Goal: Task Accomplishment & Management: Manage account settings

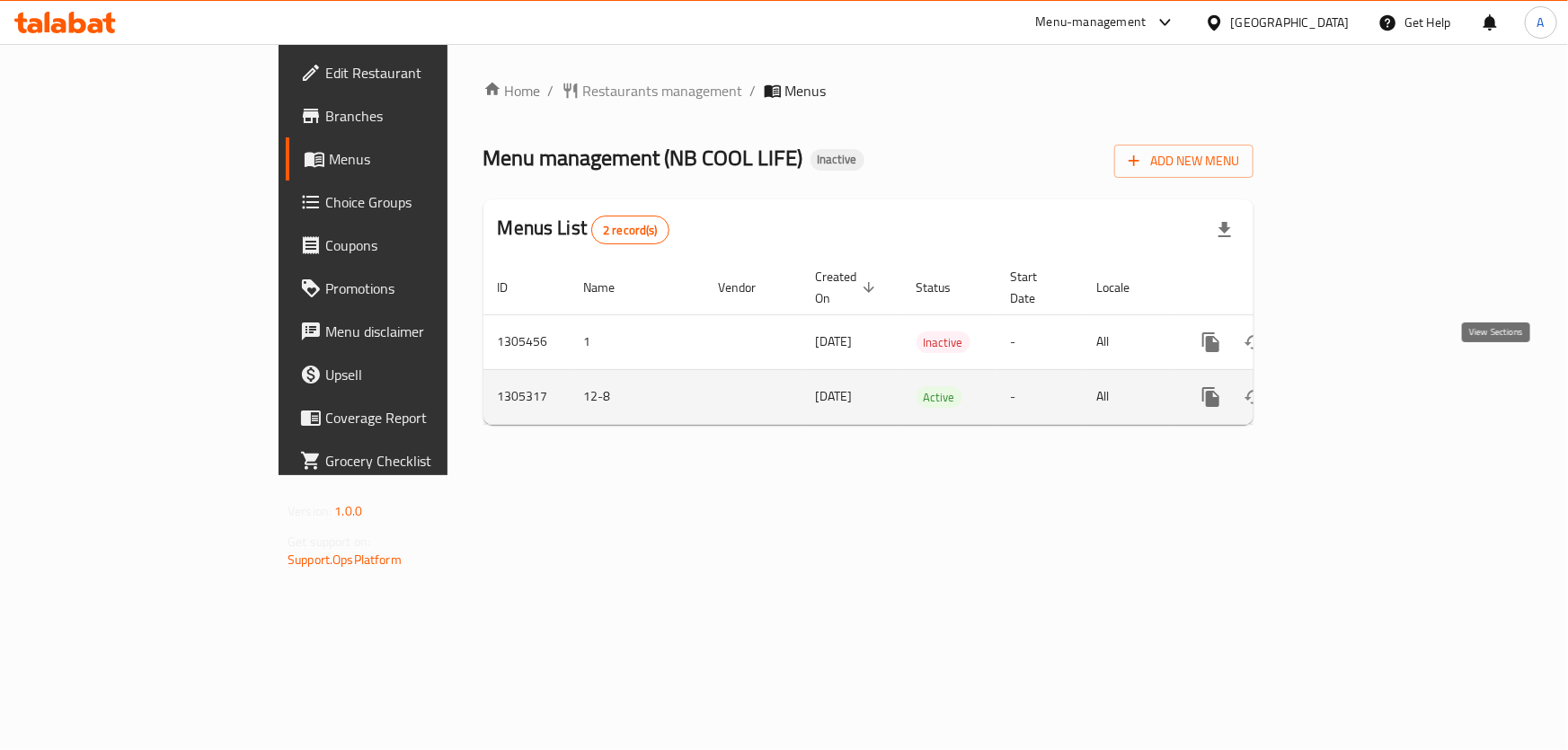
click at [1349, 389] on icon "enhanced table" at bounding box center [1341, 397] width 16 height 16
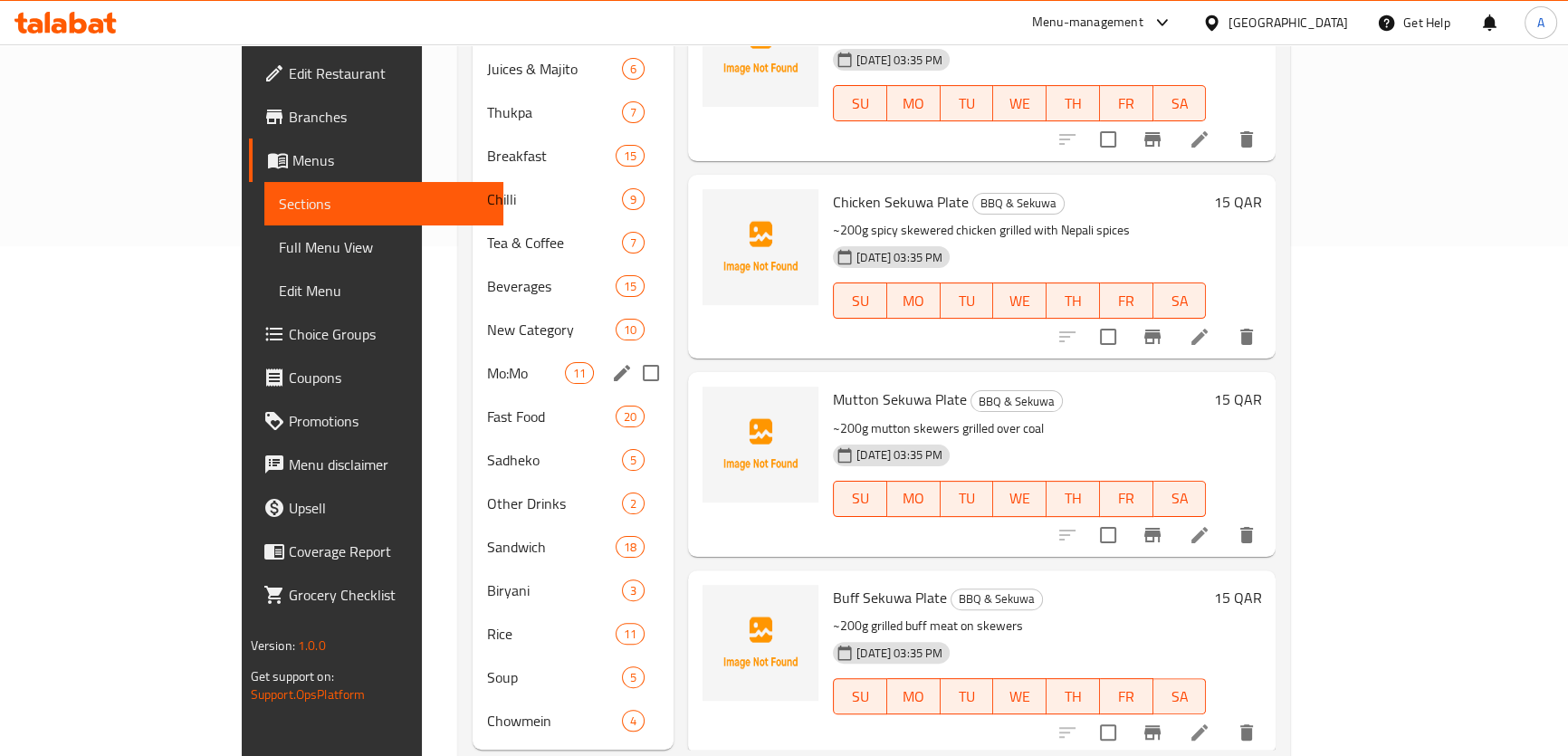
scroll to position [525, 0]
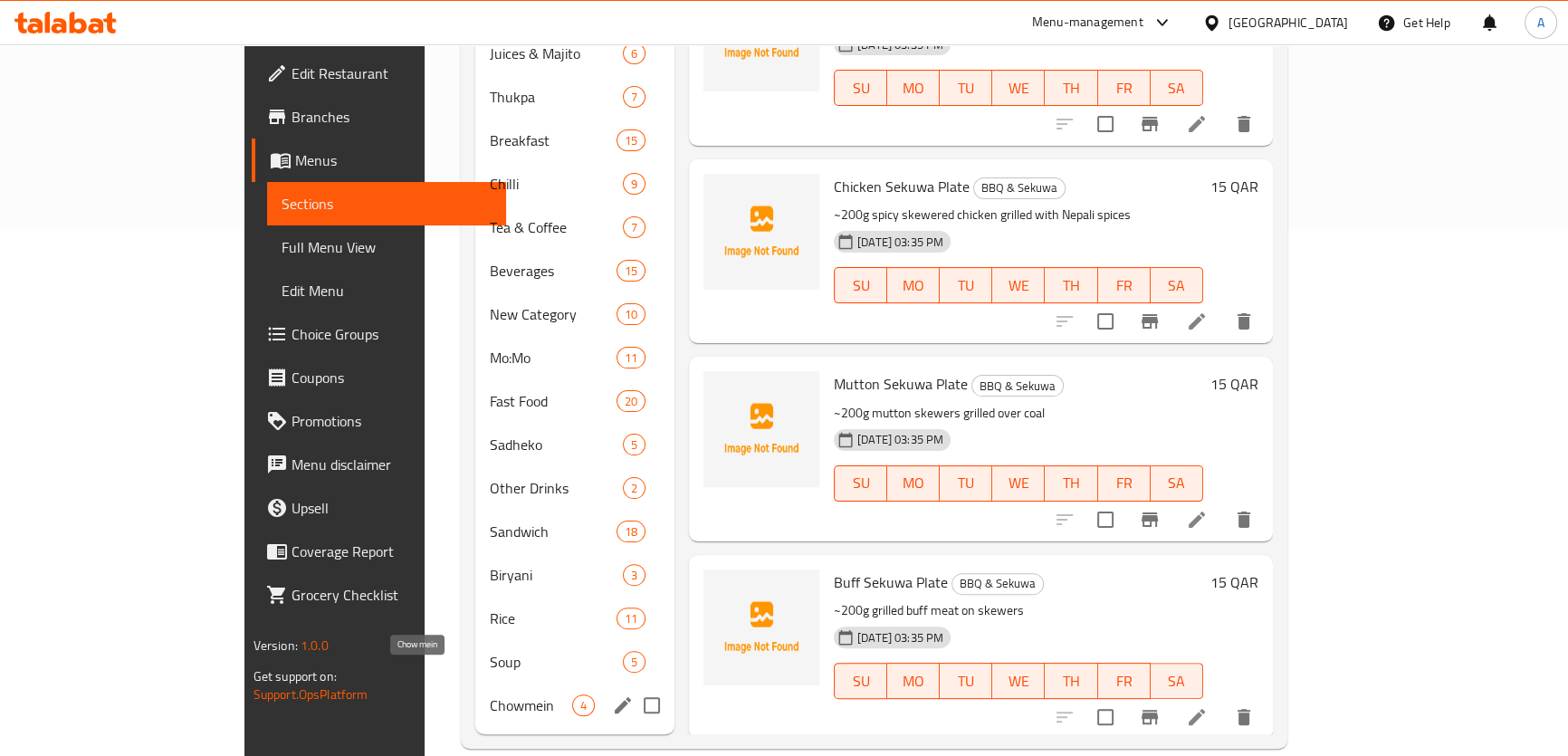
click at [489, 694] on span "Chowmein" at bounding box center [530, 705] width 83 height 22
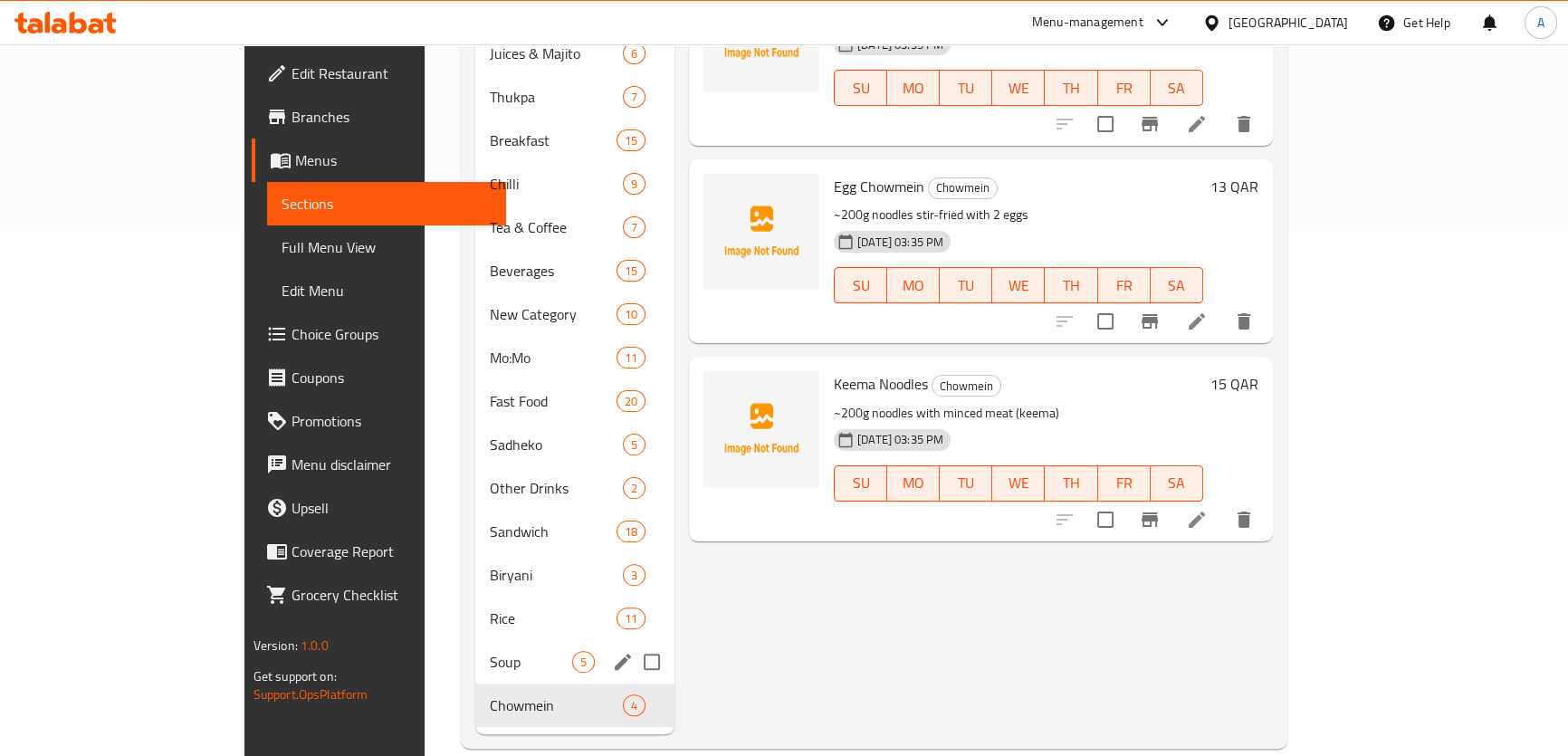
click at [476, 640] on div "Soup 5" at bounding box center [575, 662] width 199 height 44
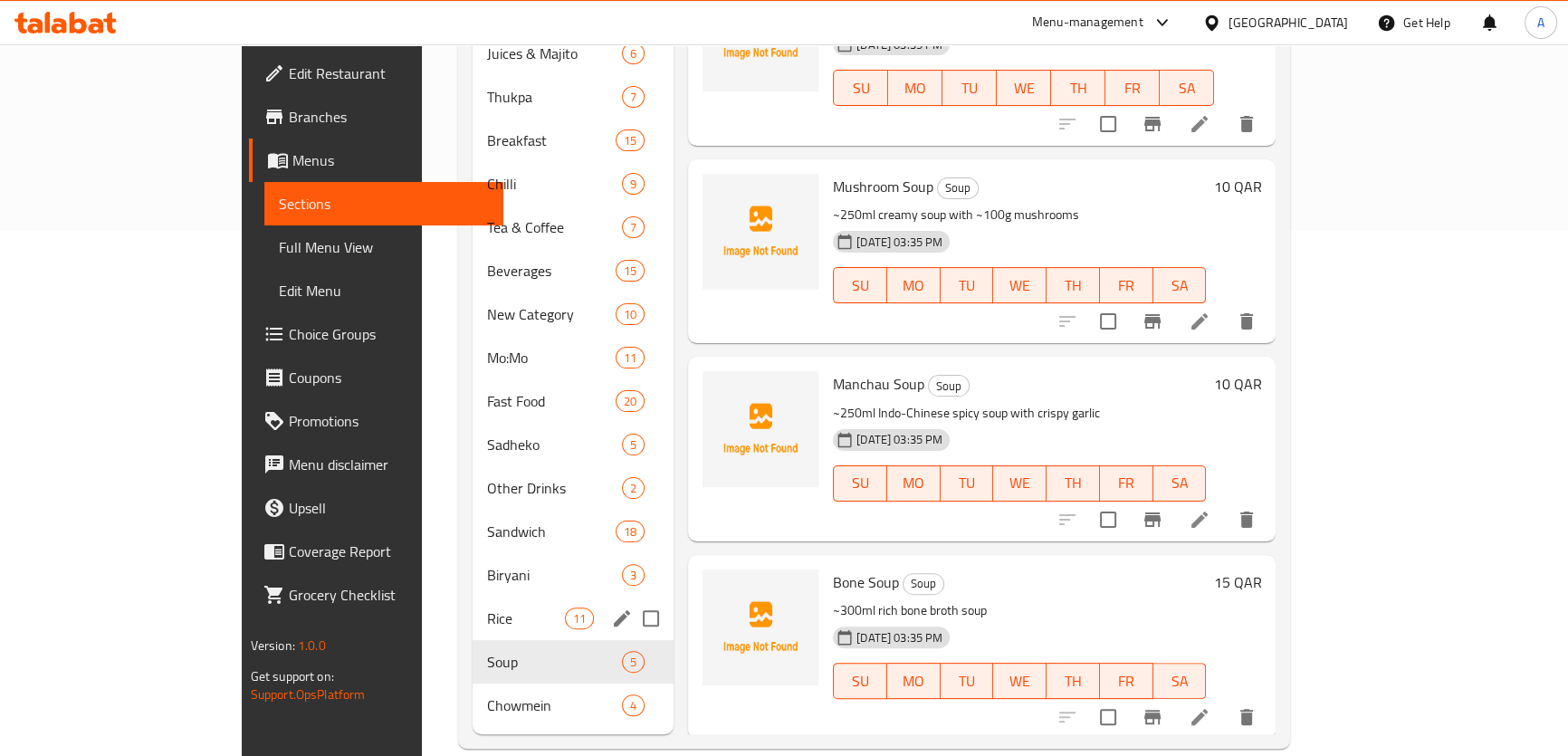
click at [473, 566] on div "Biryani 3" at bounding box center [573, 575] width 201 height 44
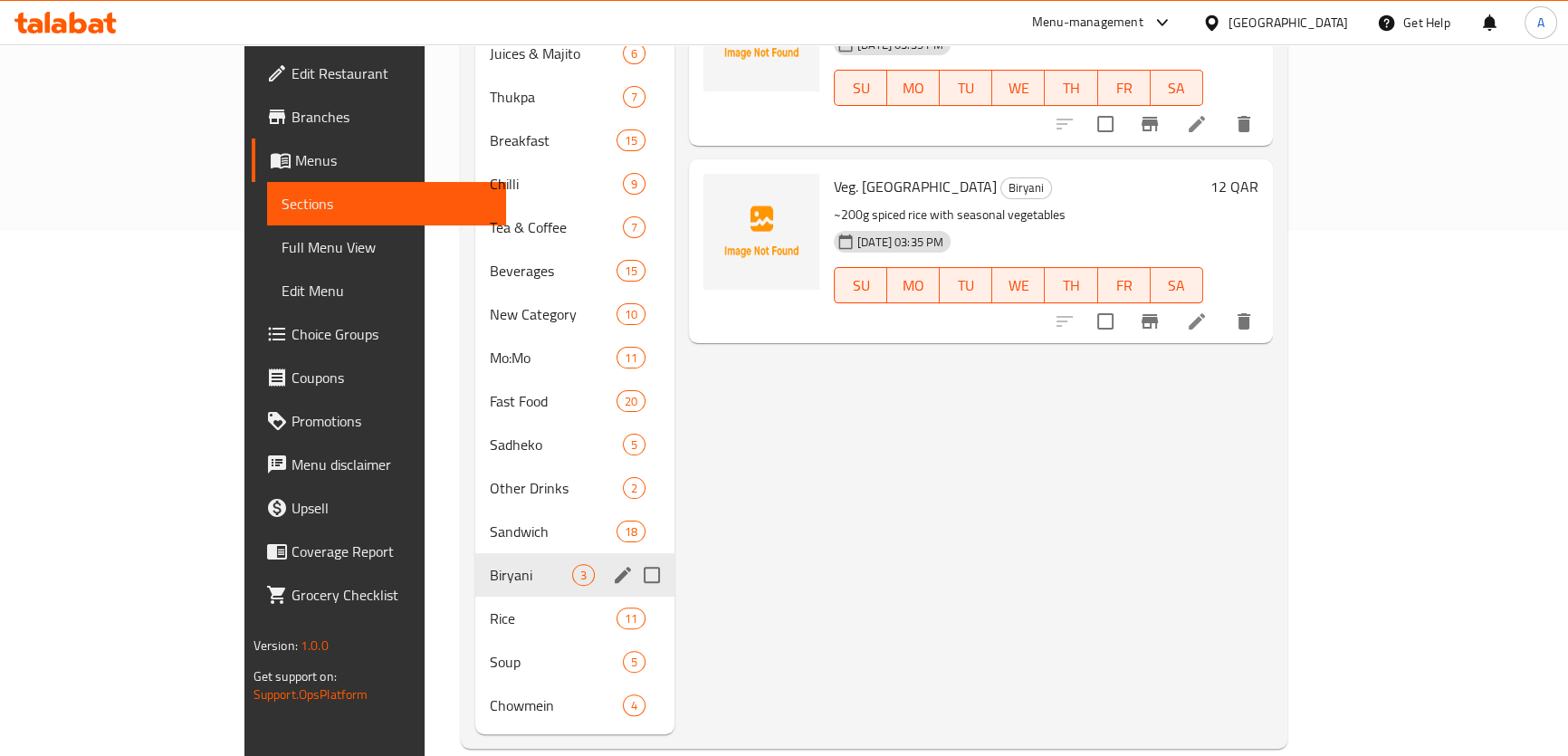
click at [476, 553] on div "Biryani 3" at bounding box center [575, 575] width 199 height 44
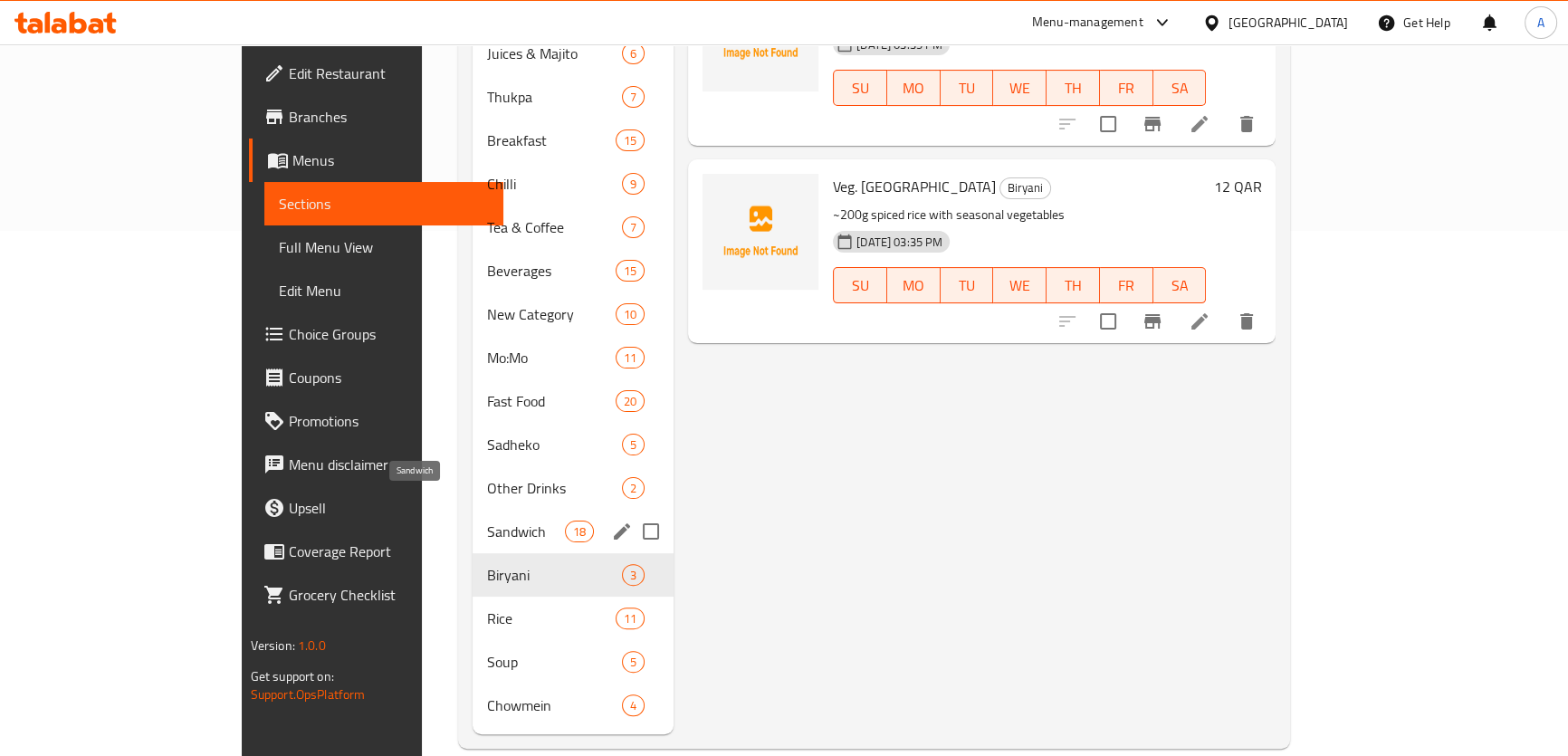
click at [487, 478] on span "Other Drinks" at bounding box center [554, 489] width 135 height 22
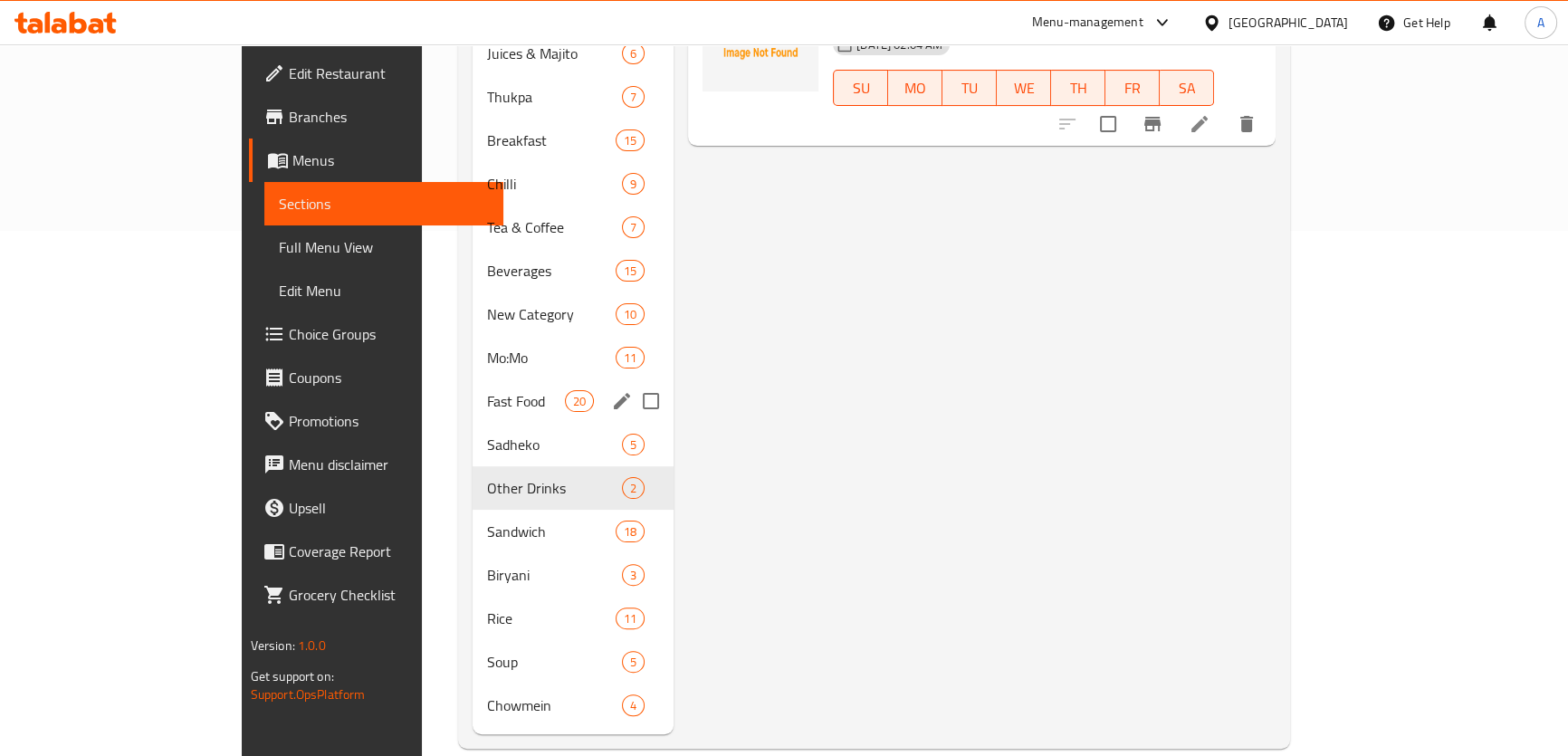
click at [487, 390] on span "Fast Food" at bounding box center [525, 401] width 77 height 22
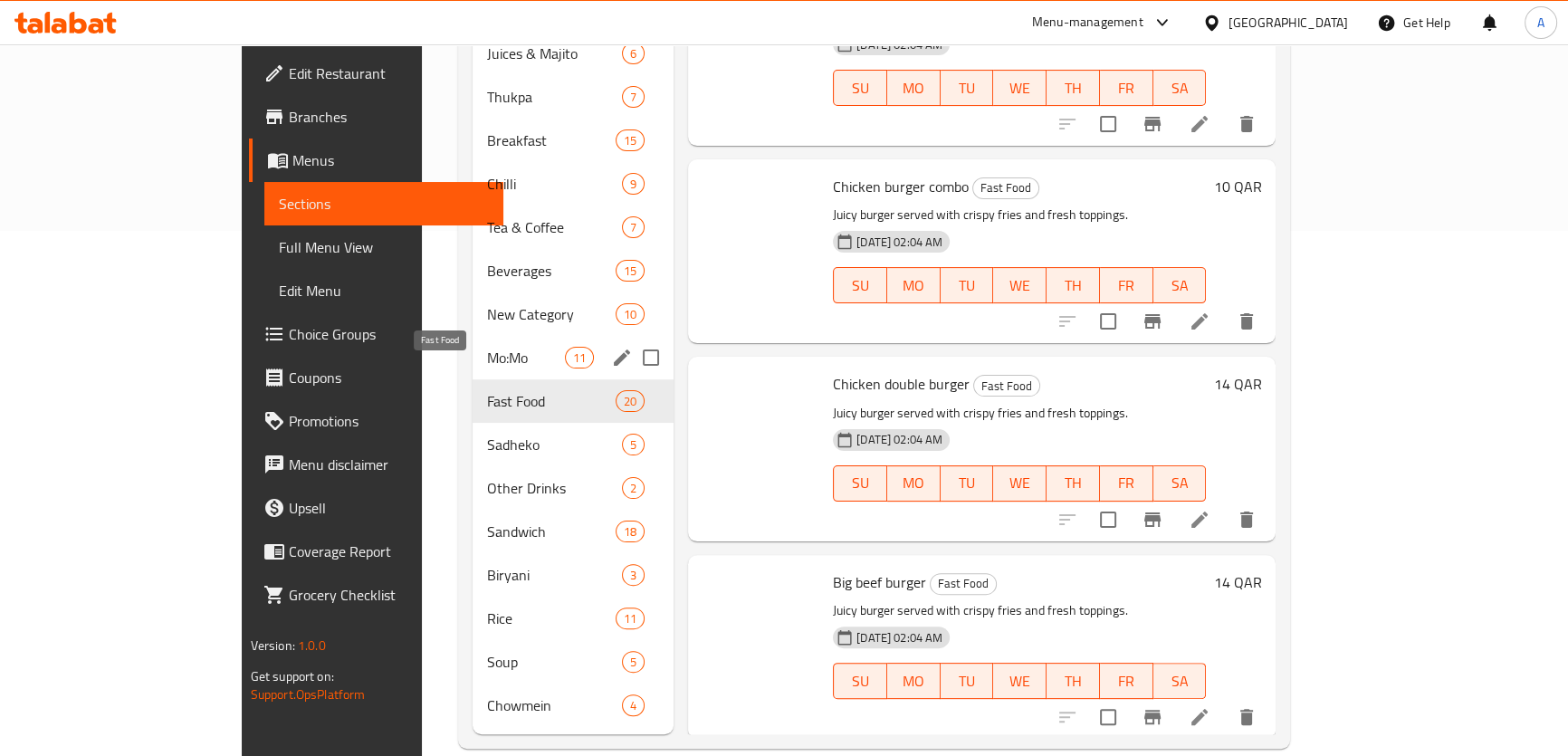
click at [487, 303] on span "New Category" at bounding box center [550, 314] width 127 height 22
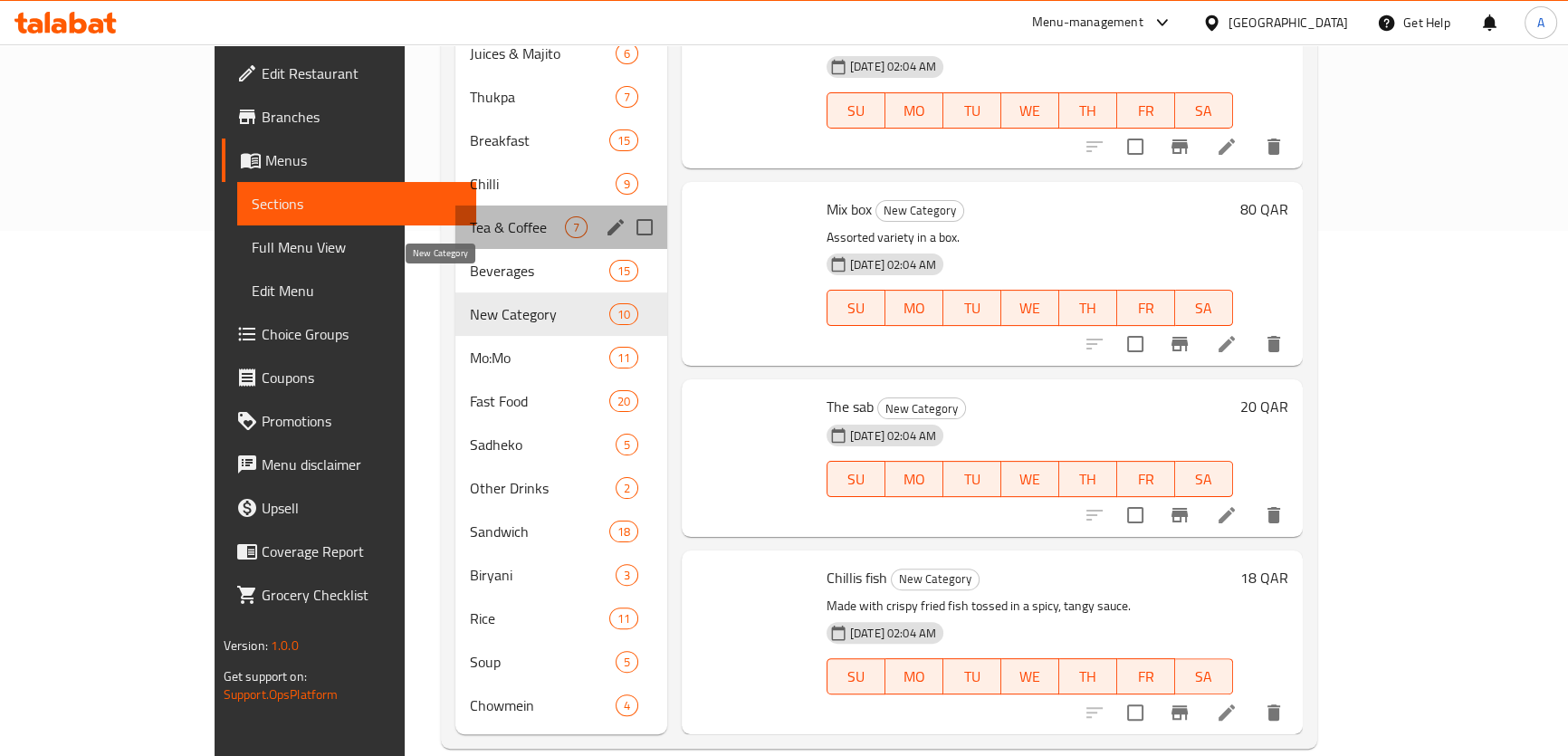
click at [456, 218] on div "Tea & Coffee 7" at bounding box center [561, 227] width 212 height 44
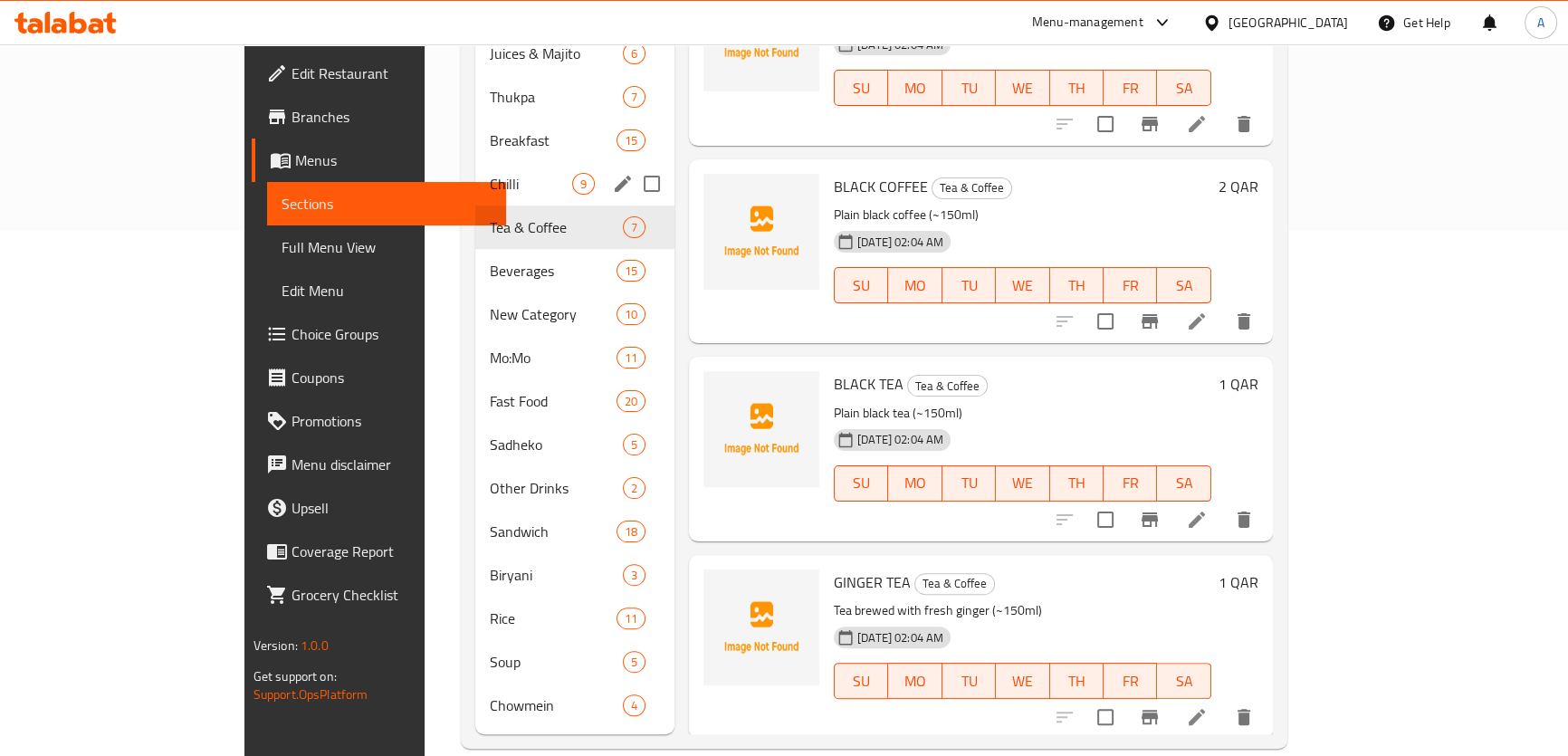
click at [476, 173] on div "Chilli 9" at bounding box center [575, 184] width 199 height 44
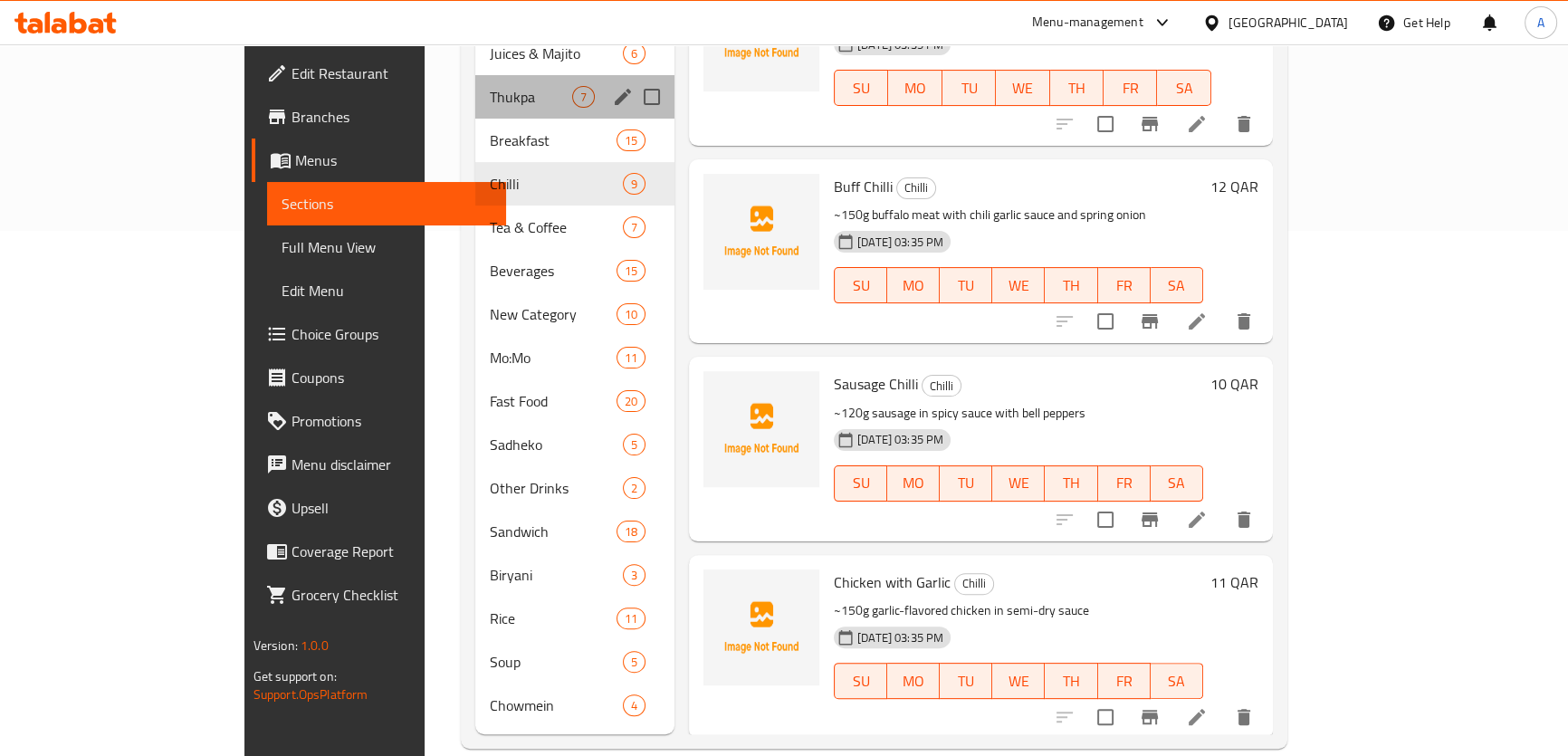
click at [476, 82] on div "Thukpa 7" at bounding box center [575, 97] width 199 height 44
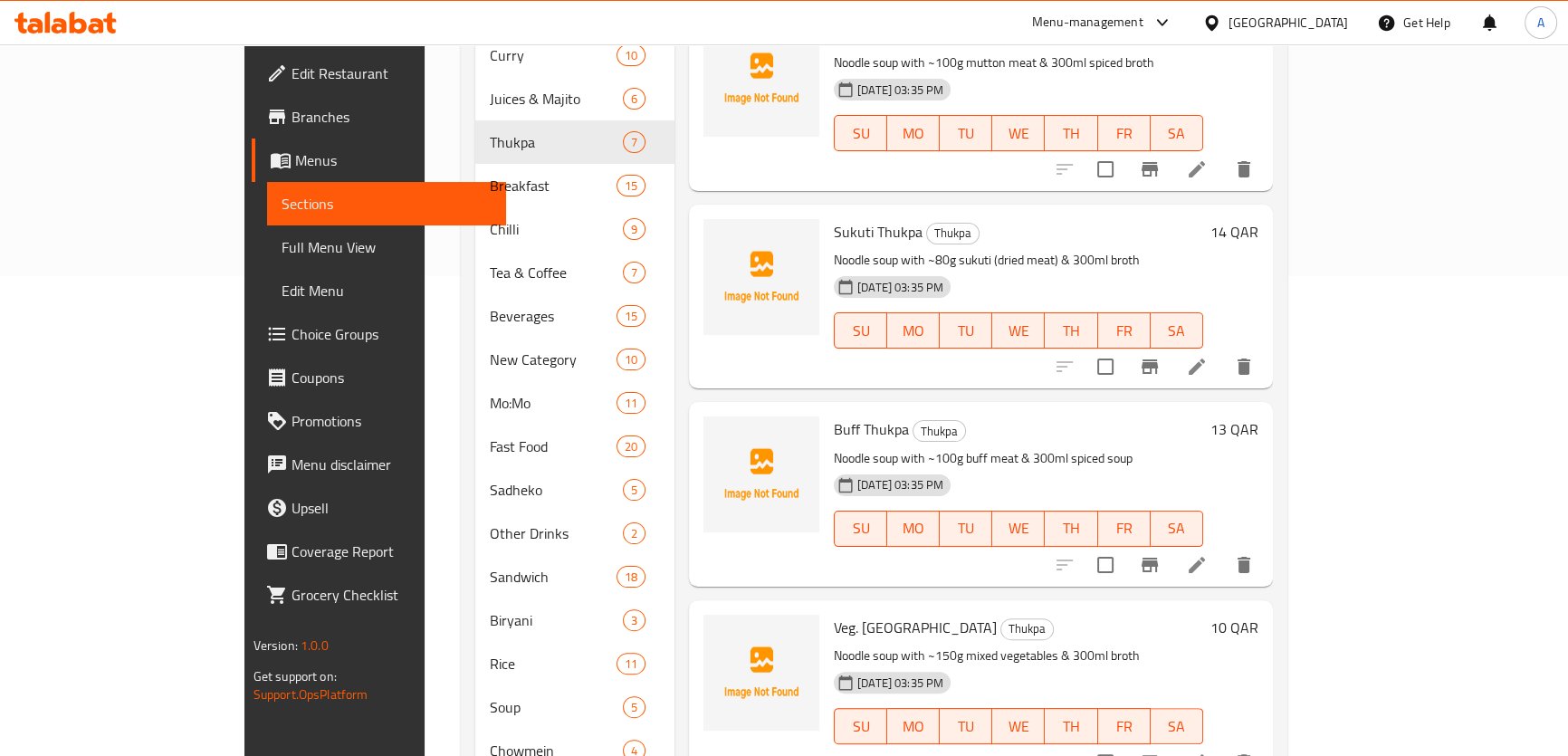
scroll to position [32, 0]
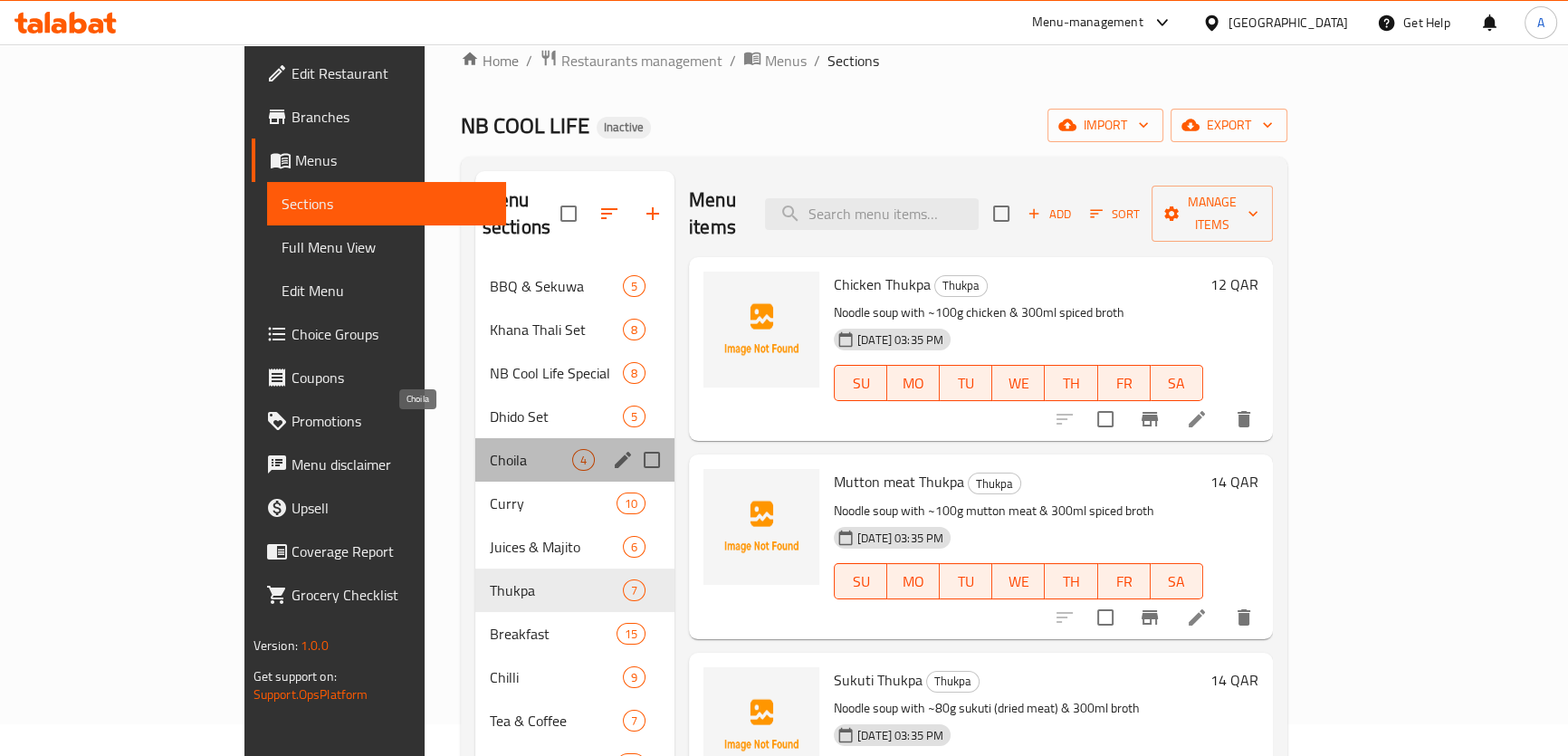
click at [489, 449] on span "Choila" at bounding box center [530, 460] width 83 height 22
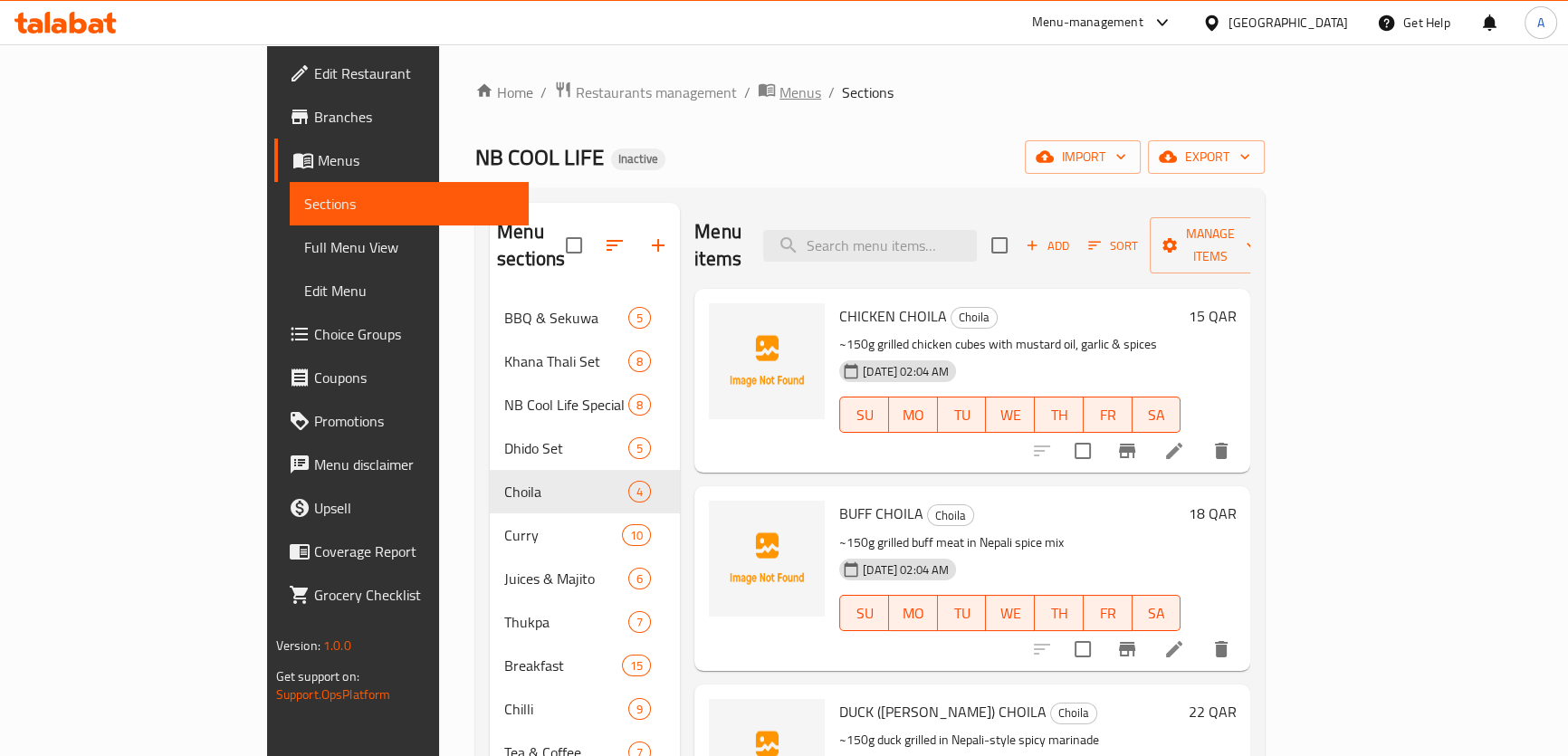
click at [779, 86] on span "Menus" at bounding box center [800, 93] width 42 height 22
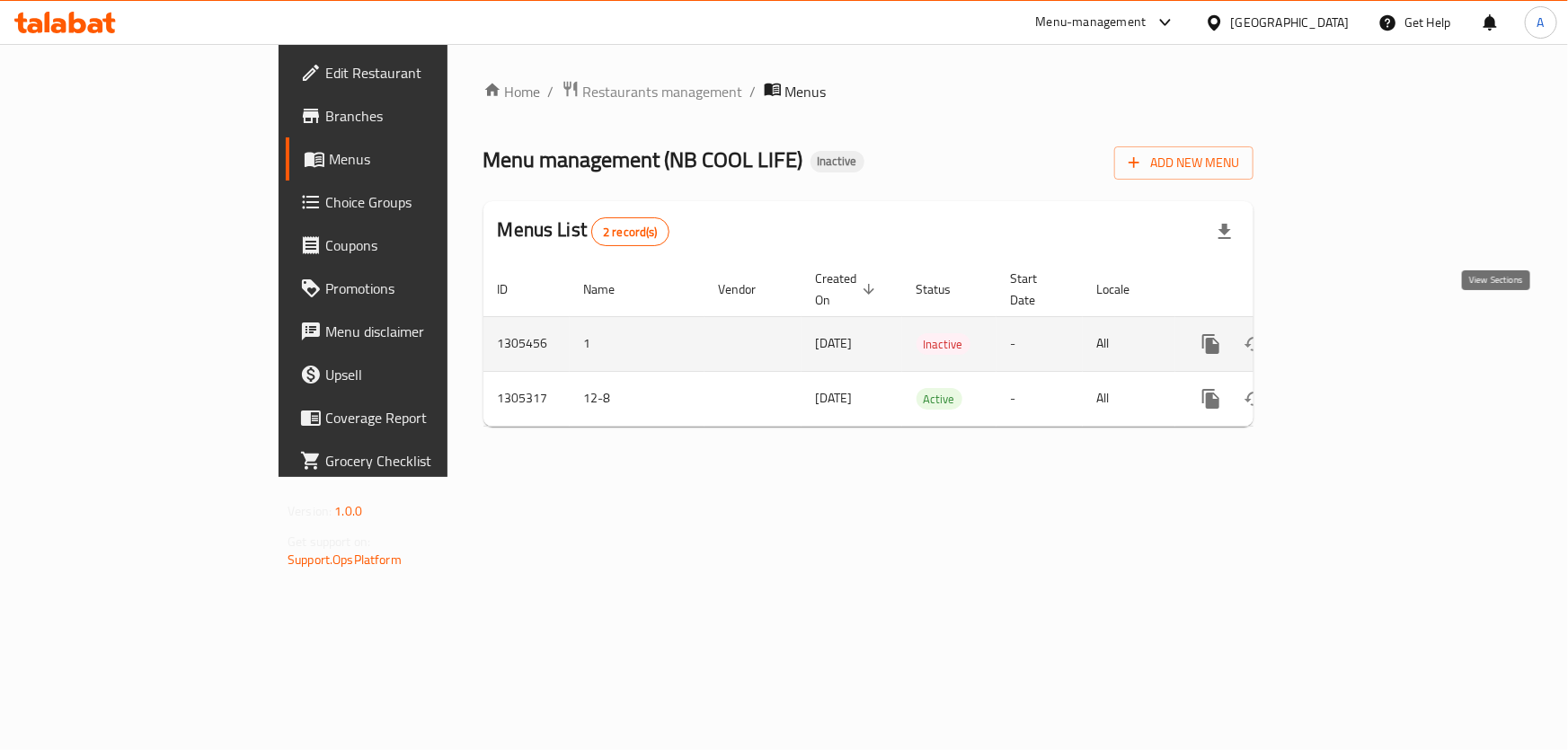
click at [1349, 336] on icon "enhanced table" at bounding box center [1341, 344] width 16 height 16
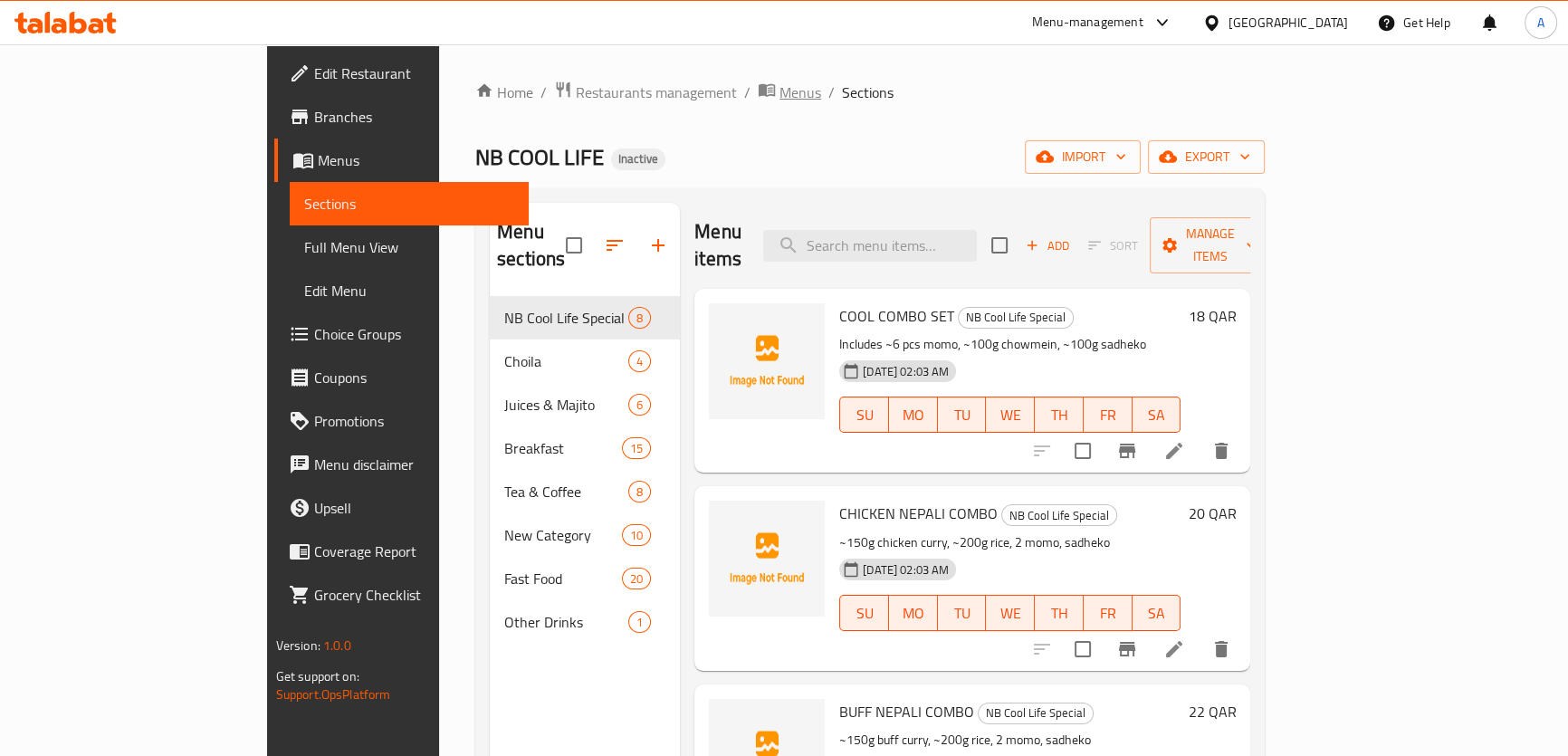
click at [779, 91] on span "Menus" at bounding box center [800, 93] width 42 height 22
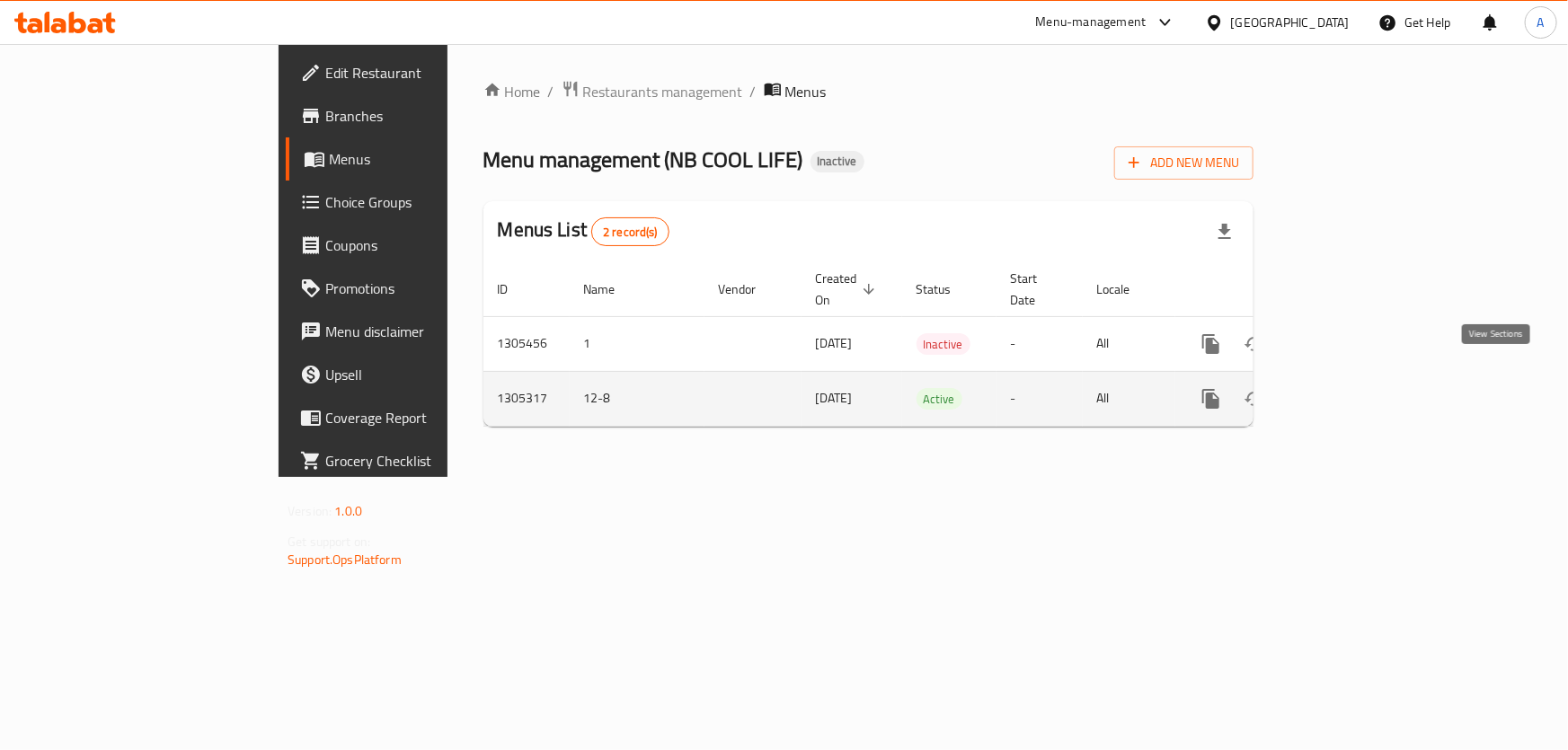
click at [1351, 388] on icon "enhanced table" at bounding box center [1341, 399] width 22 height 22
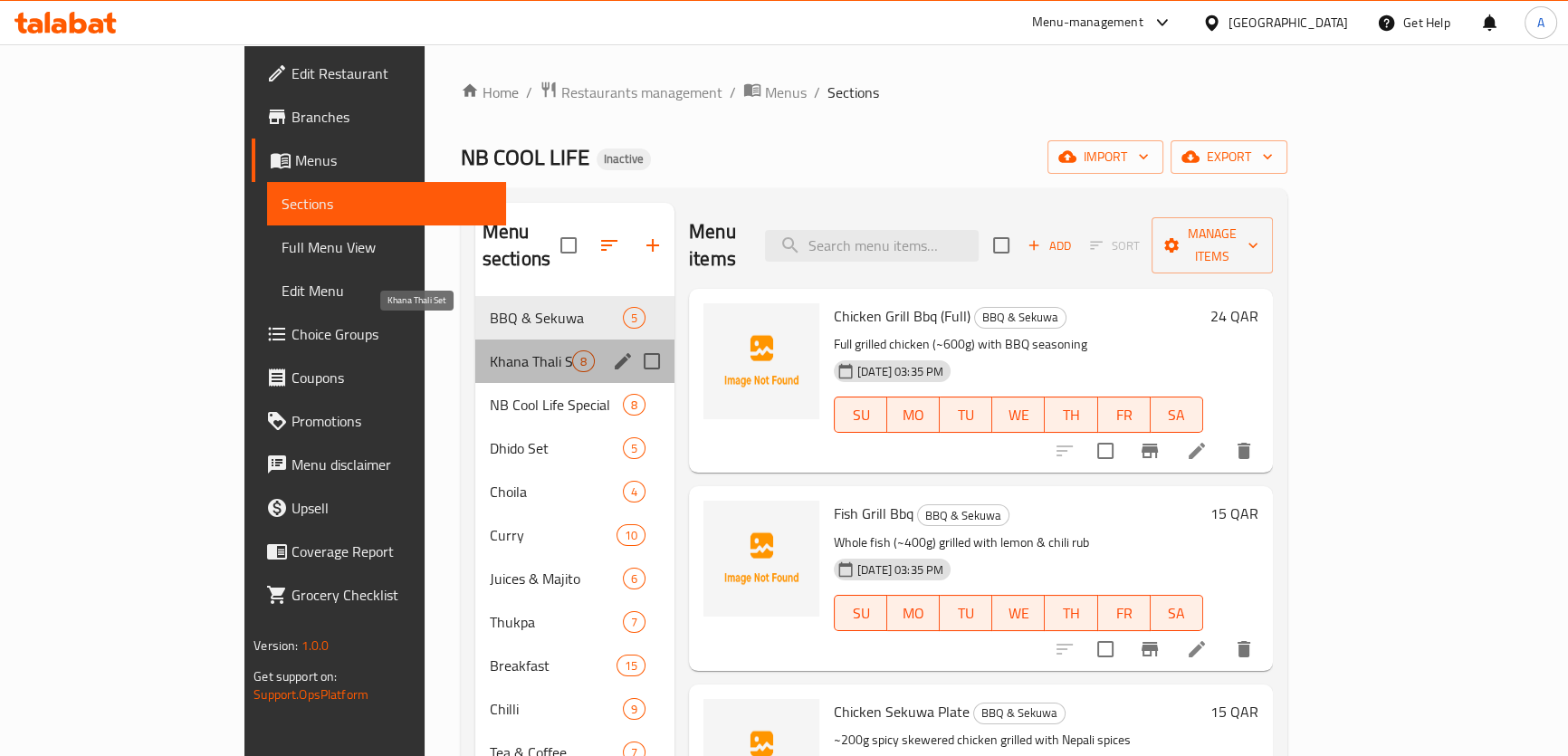
click at [489, 350] on span "Khana Thali Set" at bounding box center [530, 361] width 83 height 22
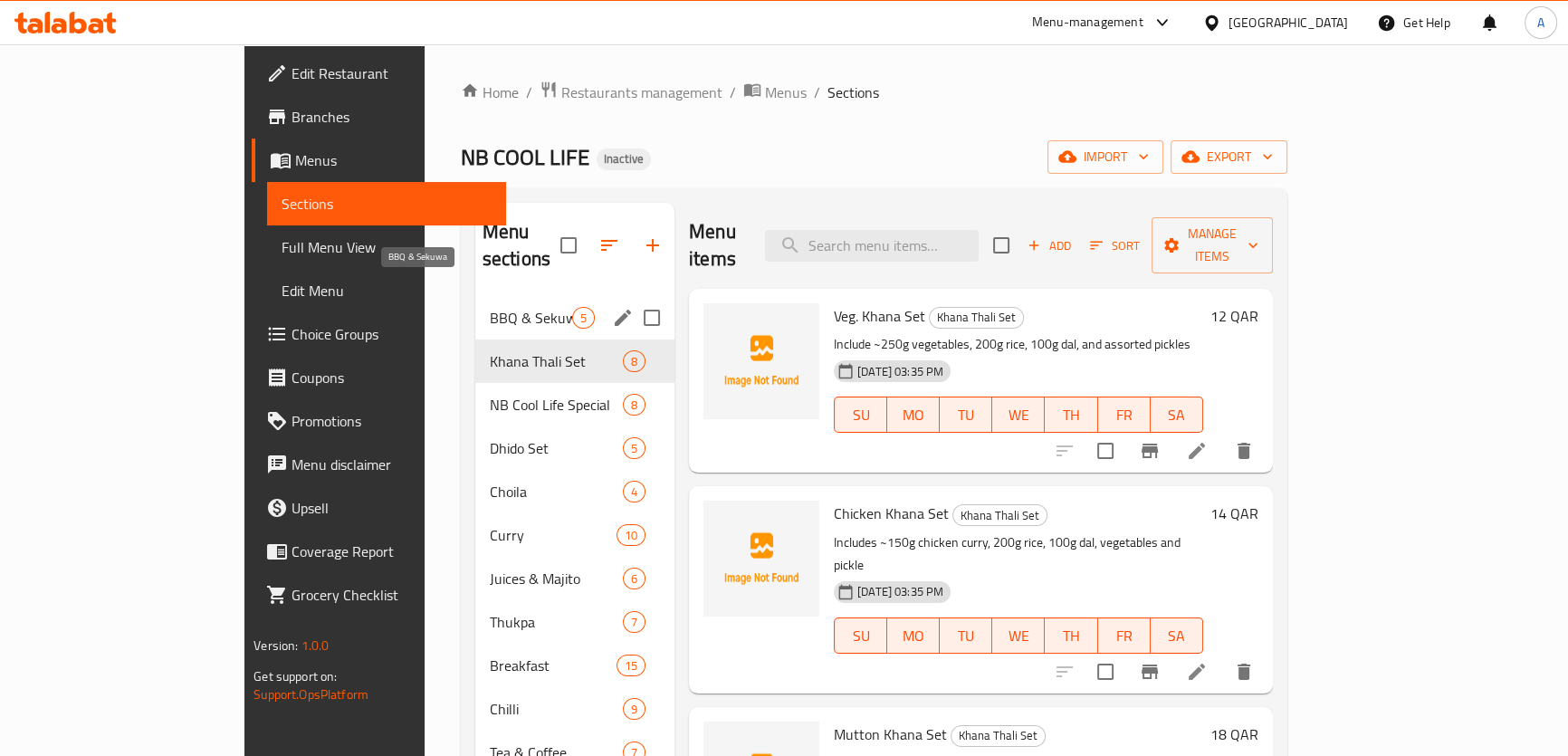
click at [489, 307] on span "BBQ & Sekuwa" at bounding box center [530, 318] width 83 height 22
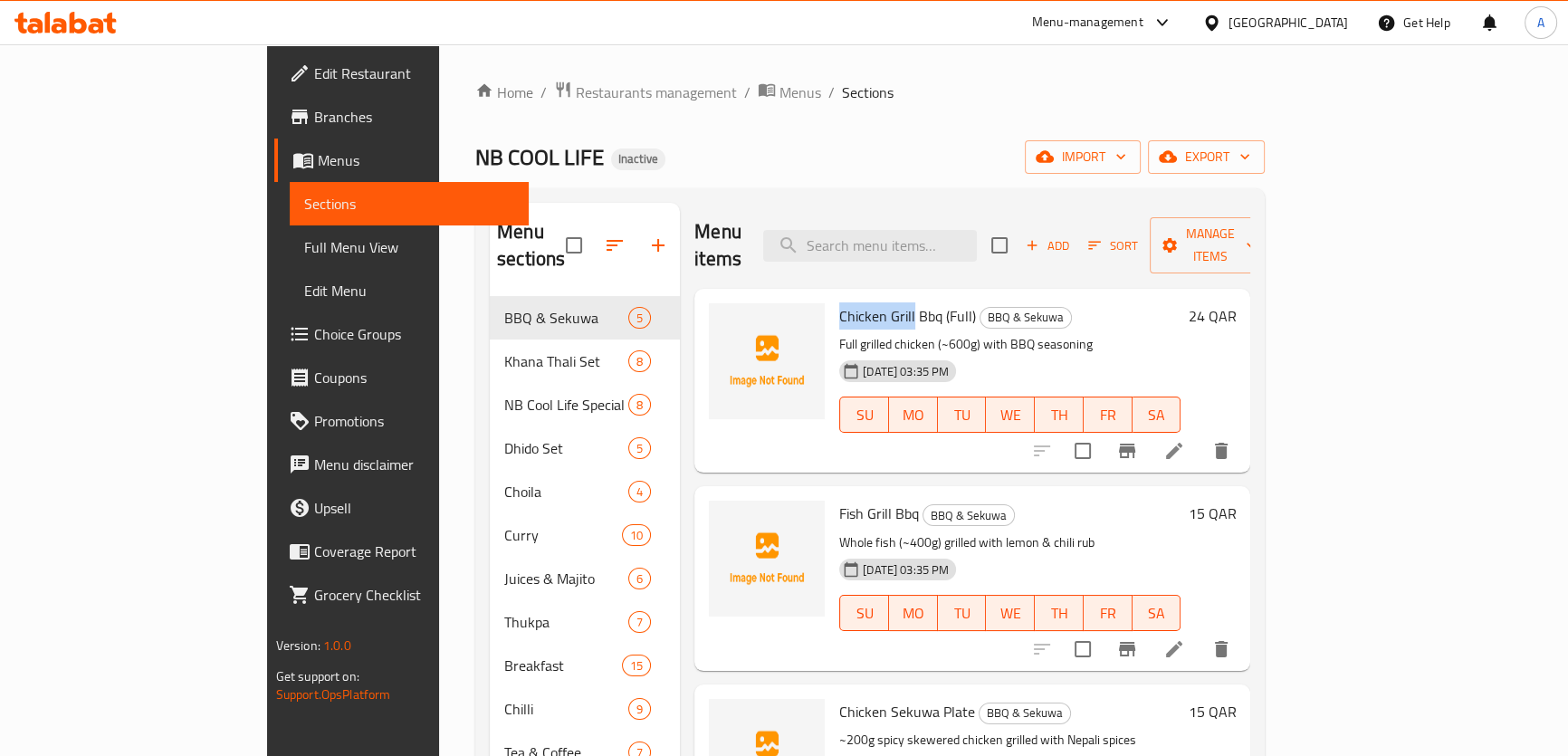
drag, startPoint x: 772, startPoint y: 284, endPoint x: 846, endPoint y: 286, distance: 74.0
click at [846, 302] on span "Chicken Grill Bbq (Full)" at bounding box center [908, 316] width 136 height 27
copy span "Chicken Grill"
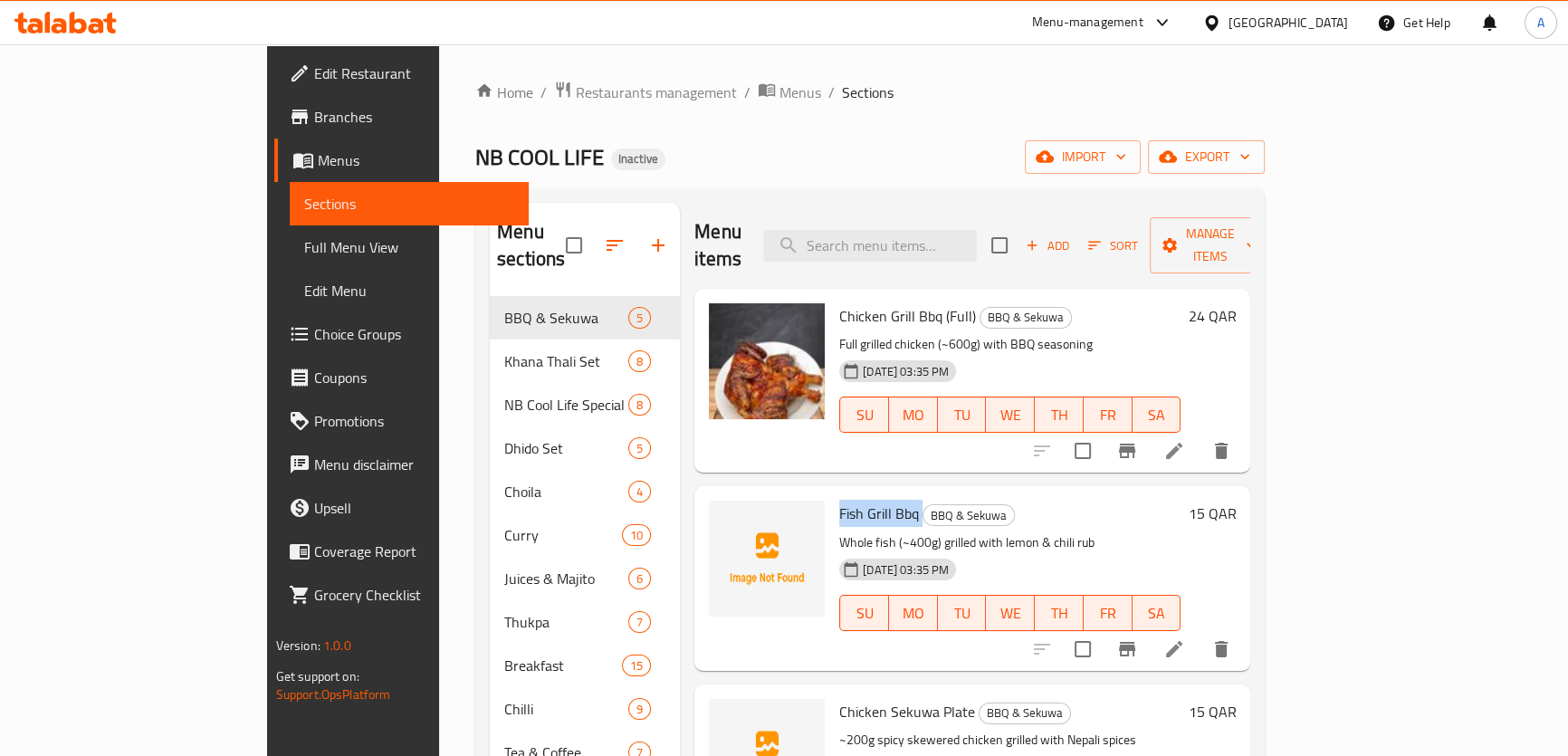
drag, startPoint x: 770, startPoint y: 482, endPoint x: 854, endPoint y: 489, distance: 84.3
click at [854, 493] on div "Fish Grill Bbq BBQ & Sekuwa Whole fish (~400g) grilled with lemon & chili rub […" at bounding box center [1010, 578] width 356 height 169
copy h6 "Fish Grill Bbq"
click at [839, 698] on span "Chicken Sekuwa Plate" at bounding box center [907, 711] width 136 height 27
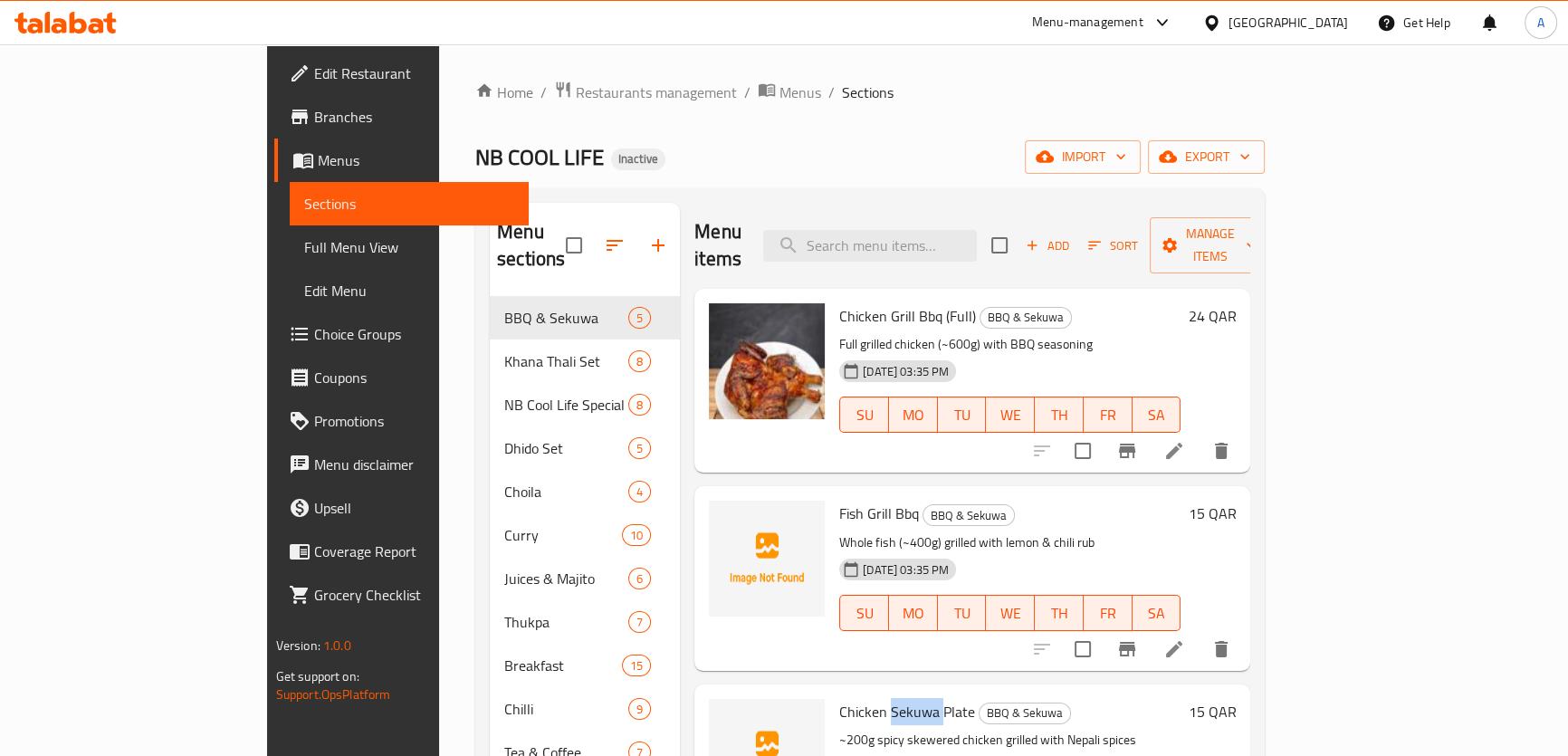
copy span "Sekuwa"
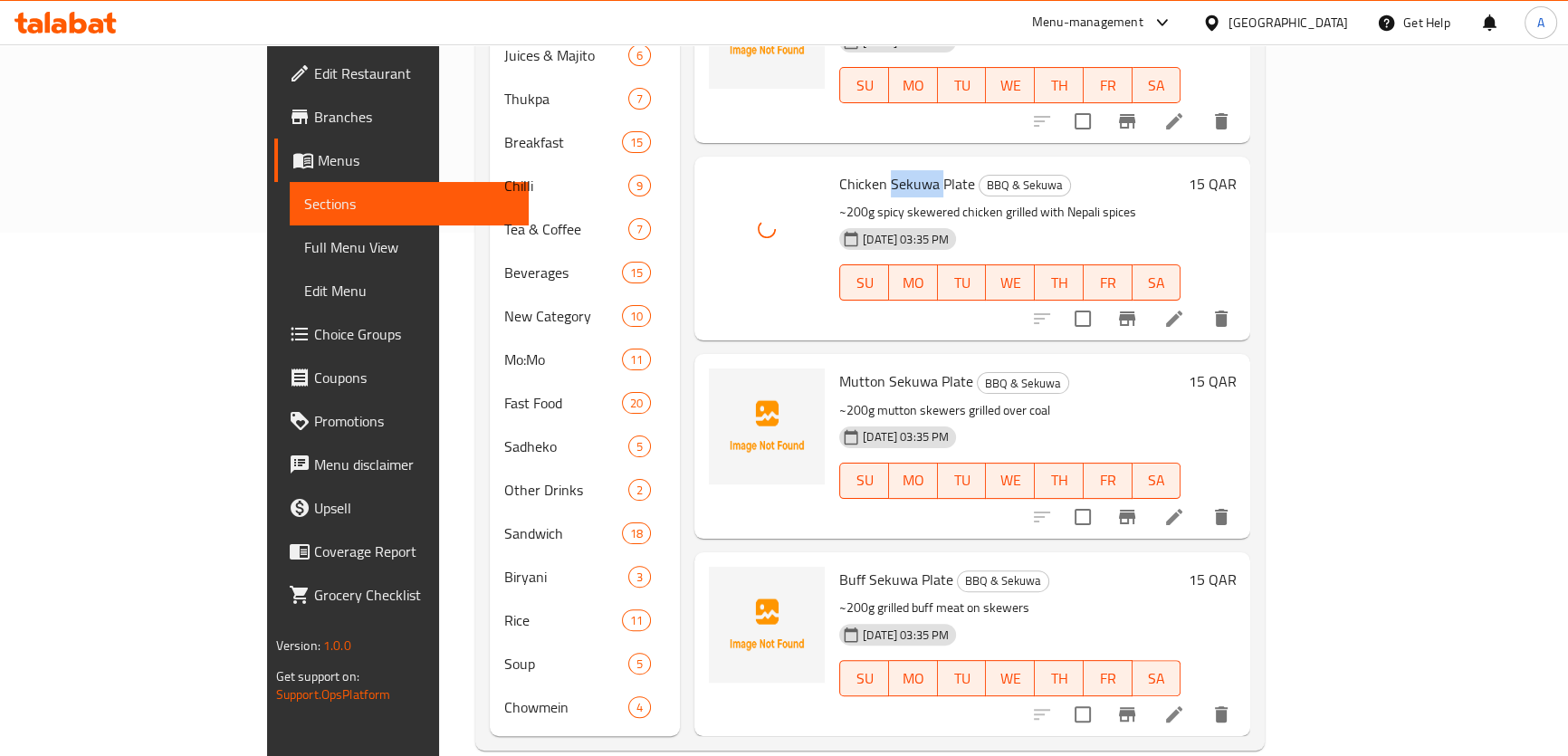
scroll to position [525, 0]
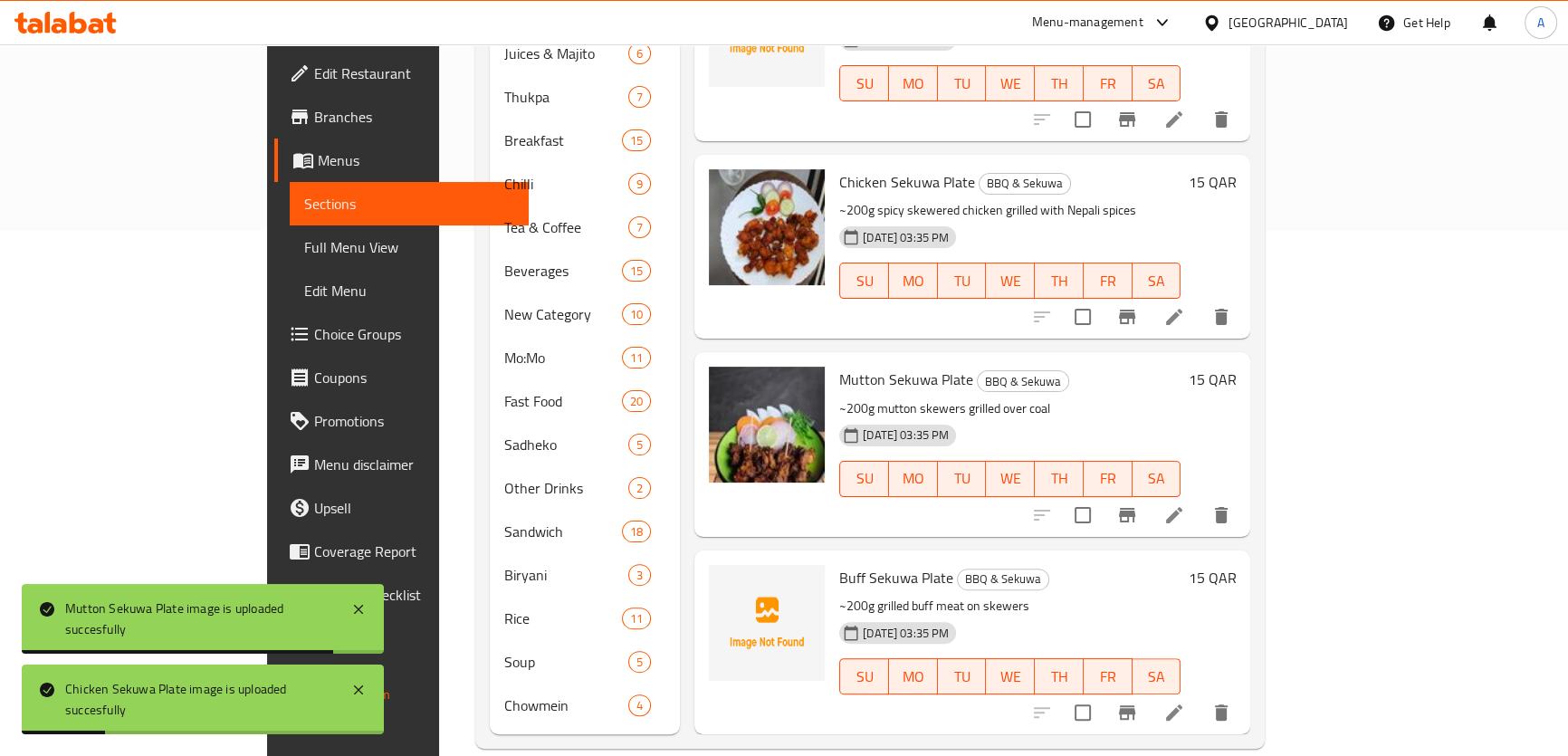
click at [839, 564] on span "Buff Sekuwa Plate" at bounding box center [896, 578] width 114 height 27
copy span "Buff"
